Goal: Transaction & Acquisition: Purchase product/service

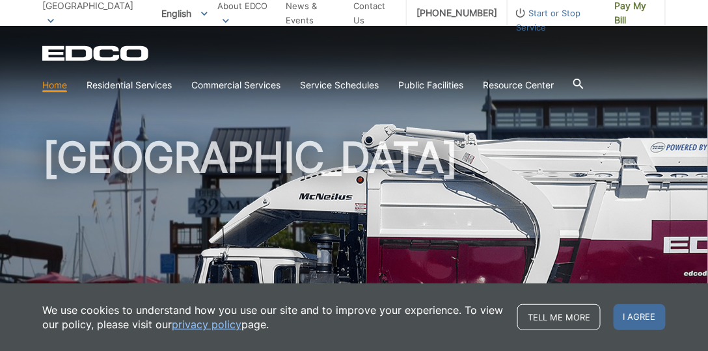
click at [640, 318] on span "I agree" at bounding box center [640, 318] width 52 height 26
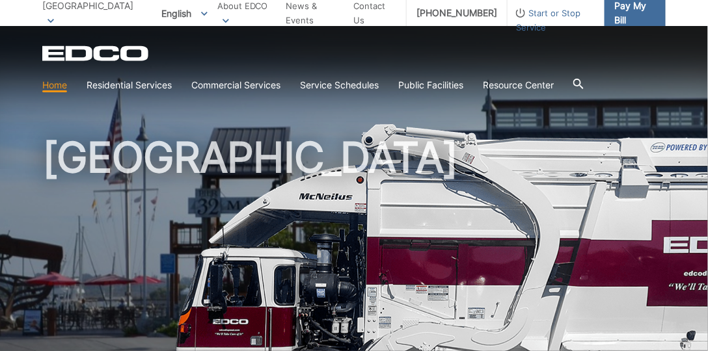
click at [635, 7] on span "Pay My Bill" at bounding box center [634, 13] width 41 height 29
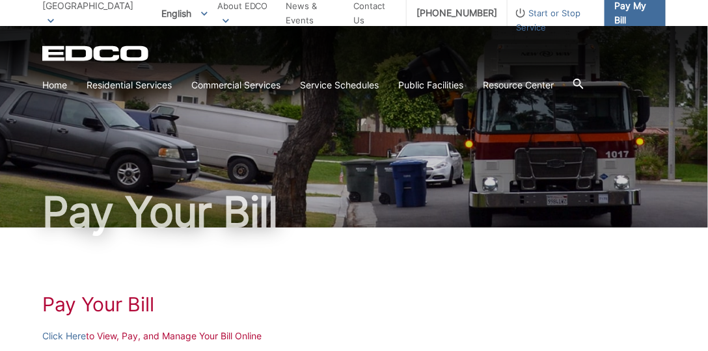
click at [623, 14] on span "Pay My Bill" at bounding box center [634, 13] width 41 height 29
click at [66, 333] on link "Click Here" at bounding box center [64, 336] width 44 height 14
